Goal: Information Seeking & Learning: Learn about a topic

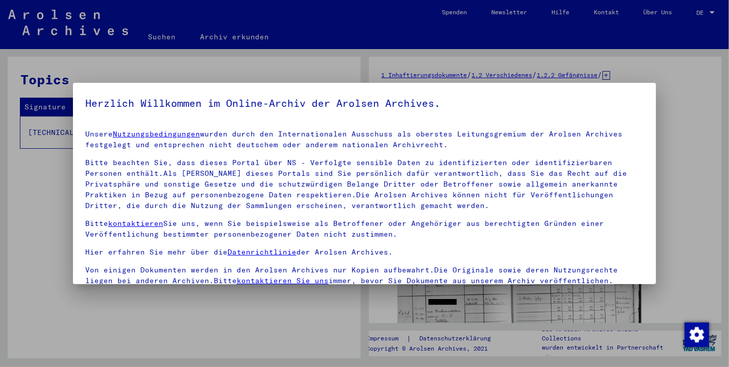
click at [461, 265] on p "Von einigen Dokumenten werden in den Arolsen Archives nur Kopien aufbewahrt.Die…" at bounding box center [364, 274] width 559 height 21
drag, startPoint x: 723, startPoint y: 133, endPoint x: 725, endPoint y: 158, distance: 25.1
click at [725, 158] on div at bounding box center [364, 183] width 729 height 367
drag, startPoint x: 717, startPoint y: 138, endPoint x: 722, endPoint y: 158, distance: 20.7
click at [722, 158] on div at bounding box center [364, 183] width 729 height 367
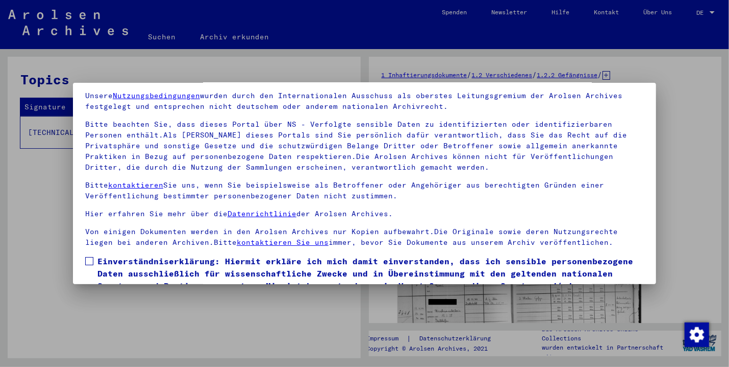
scroll to position [88, 0]
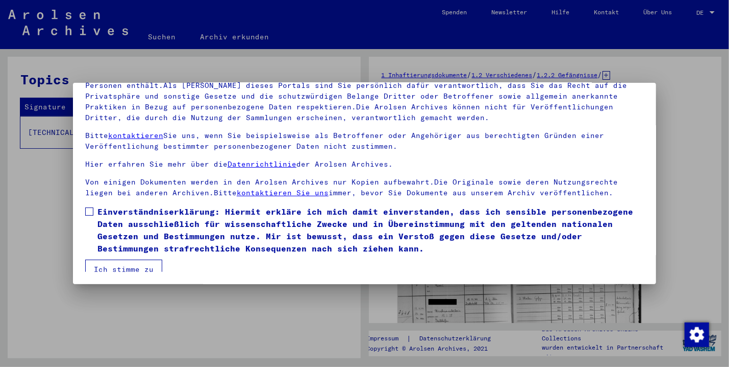
click at [91, 260] on button "Ich stimme zu" at bounding box center [123, 268] width 77 height 19
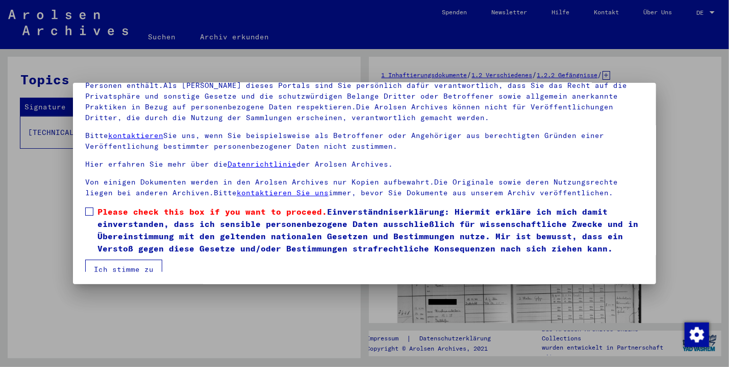
scroll to position [7, 0]
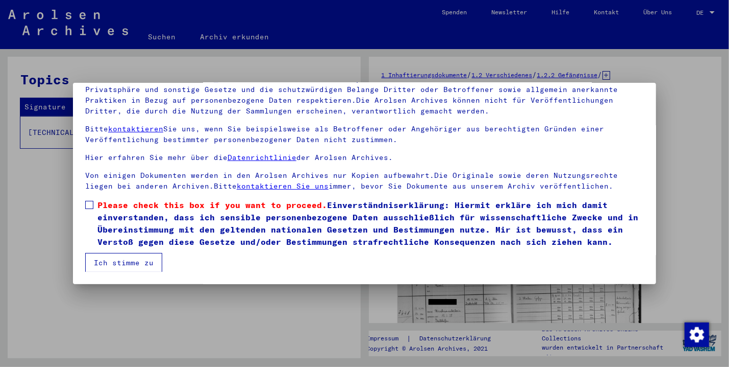
click at [91, 248] on label "Please check this box if you want to proceed. Einverständniserklärung: Hiermit …" at bounding box center [364, 223] width 559 height 49
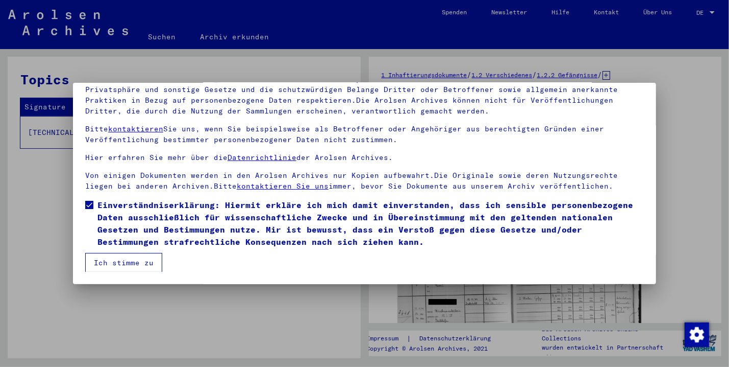
click at [92, 263] on button "Ich stimme zu" at bounding box center [123, 262] width 77 height 19
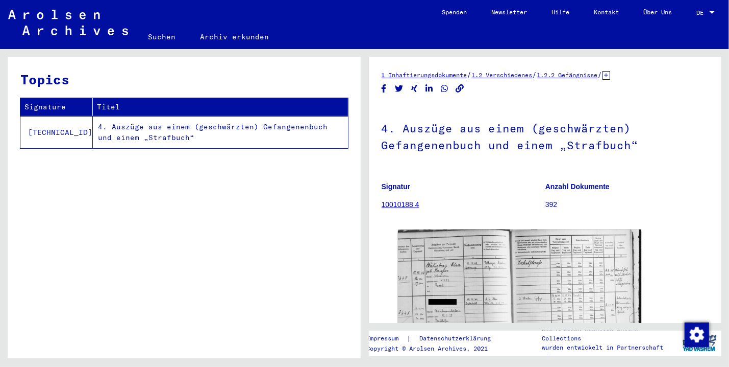
click at [91, 260] on div "Topics Signature Titel [TECHNICAL_ID] 4. Auszüge aus einem (geschwärzten) Gefan…" at bounding box center [184, 211] width 353 height 309
click at [92, 262] on div "Topics Signature Titel [TECHNICAL_ID] 4. Auszüge aus einem (geschwärzten) Gefan…" at bounding box center [184, 211] width 353 height 309
drag, startPoint x: 648, startPoint y: 216, endPoint x: 649, endPoint y: 235, distance: 19.4
click at [649, 220] on mat-grid-tile "Anzahl Dokumente 392" at bounding box center [627, 197] width 163 height 46
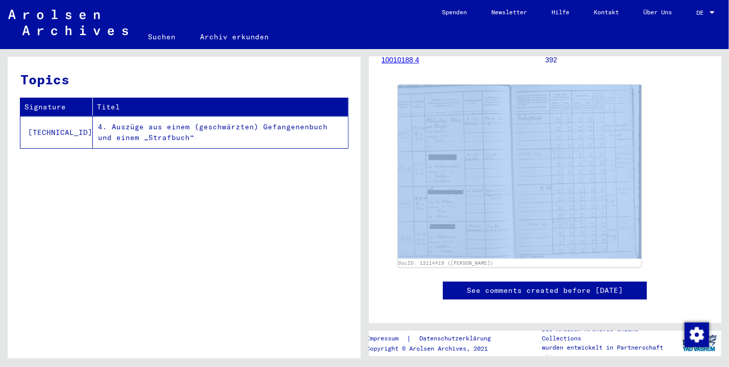
scroll to position [152, 0]
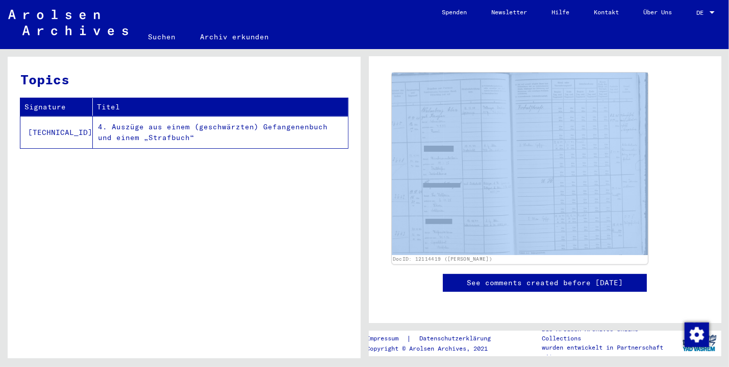
click at [471, 198] on img at bounding box center [520, 163] width 256 height 182
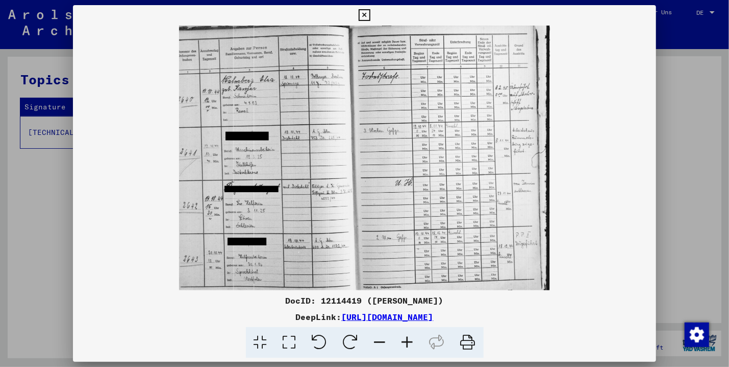
click at [649, 161] on img at bounding box center [364, 158] width 583 height 264
click at [535, 211] on img at bounding box center [364, 158] width 583 height 264
click at [660, 173] on div at bounding box center [364, 183] width 729 height 367
